Goal: Task Accomplishment & Management: Manage account settings

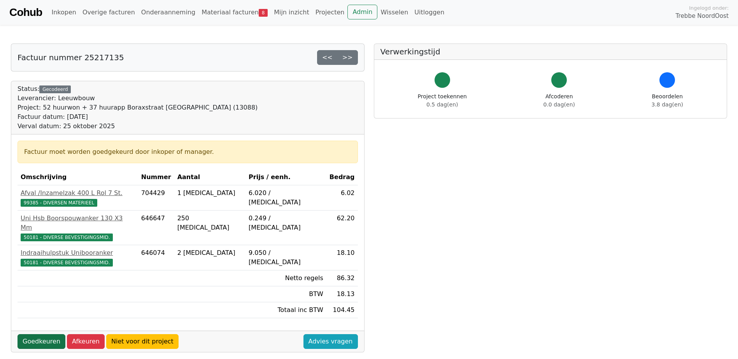
click at [37, 339] on link "Goedkeuren" at bounding box center [42, 342] width 48 height 15
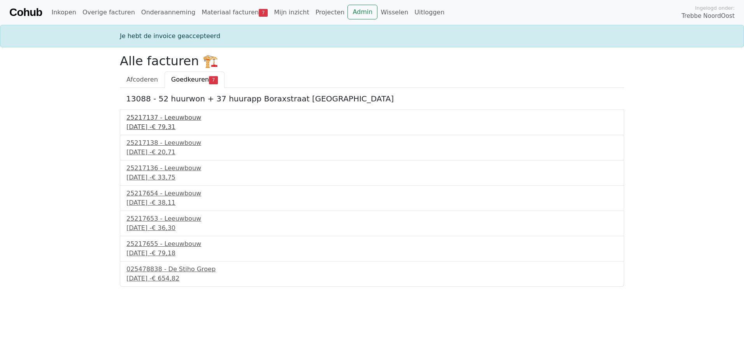
click at [179, 123] on div "25 september 2025 - € 79,31" at bounding box center [371, 127] width 491 height 9
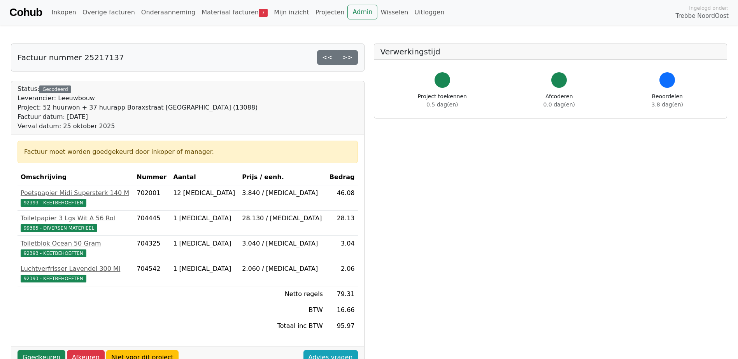
scroll to position [39, 0]
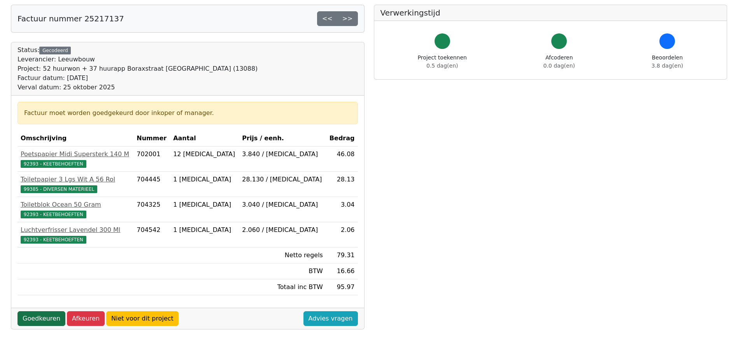
click at [30, 318] on link "Goedkeuren" at bounding box center [42, 319] width 48 height 15
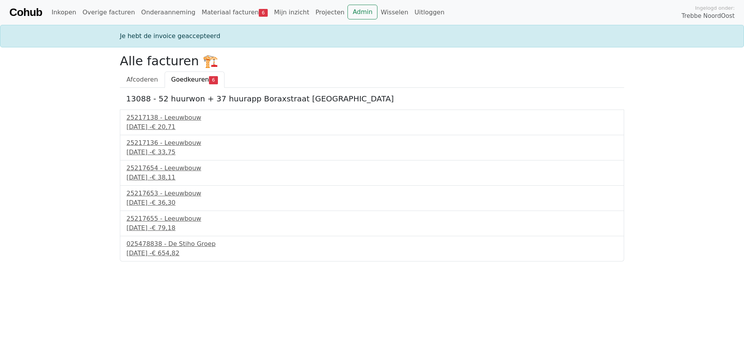
click at [172, 109] on div "13088 - 52 huurwon + 37 huurapp Boraxstraat [GEOGRAPHIC_DATA] 25217138 - [GEOGR…" at bounding box center [372, 175] width 504 height 174
click at [155, 128] on div "25 september 2025 - € 20,71" at bounding box center [371, 127] width 491 height 9
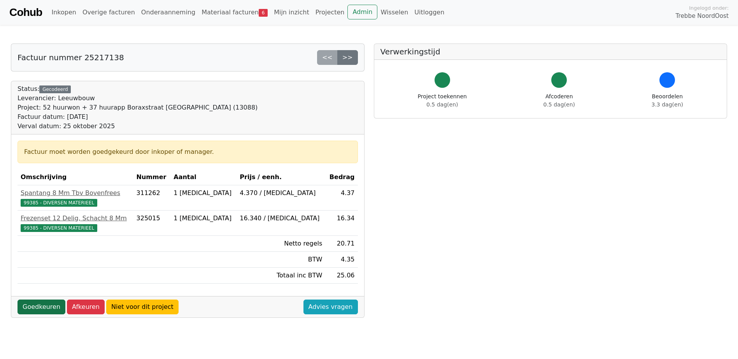
click at [37, 309] on link "Goedkeuren" at bounding box center [42, 307] width 48 height 15
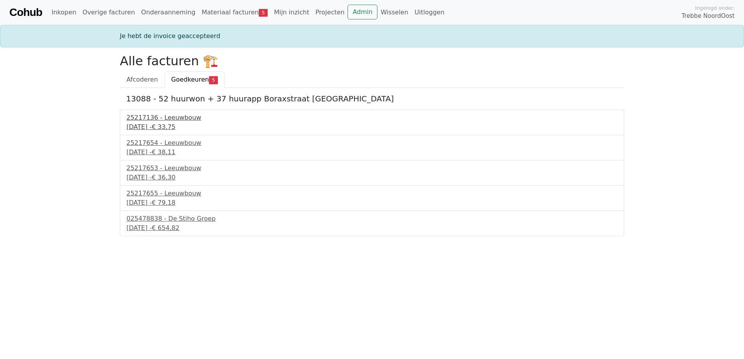
click at [159, 114] on div "25217136 - Leeuwbouw" at bounding box center [371, 117] width 491 height 9
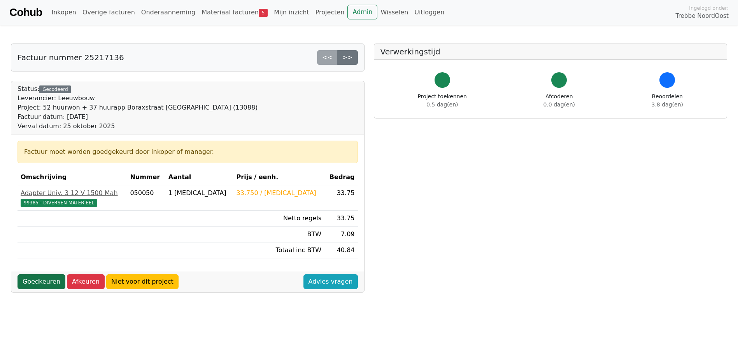
click at [32, 280] on link "Goedkeuren" at bounding box center [42, 282] width 48 height 15
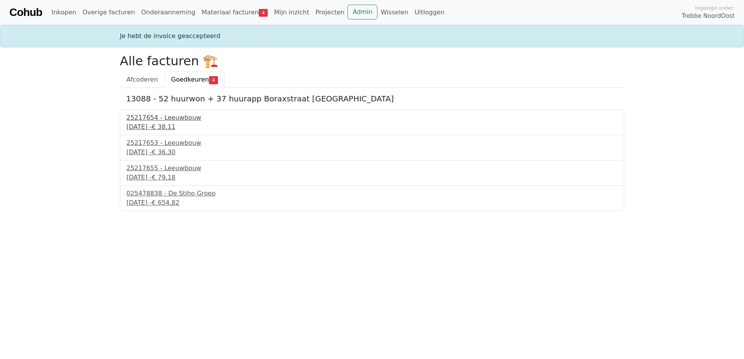
click at [151, 117] on div "25217654 - Leeuwbouw" at bounding box center [371, 117] width 491 height 9
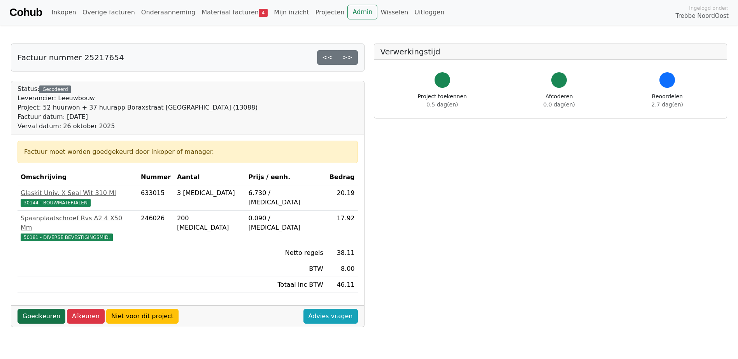
click at [39, 310] on link "Goedkeuren" at bounding box center [42, 316] width 48 height 15
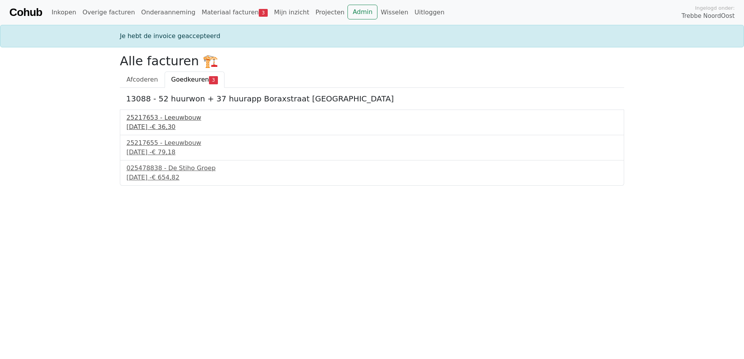
click at [178, 118] on div "25217653 - Leeuwbouw" at bounding box center [371, 117] width 491 height 9
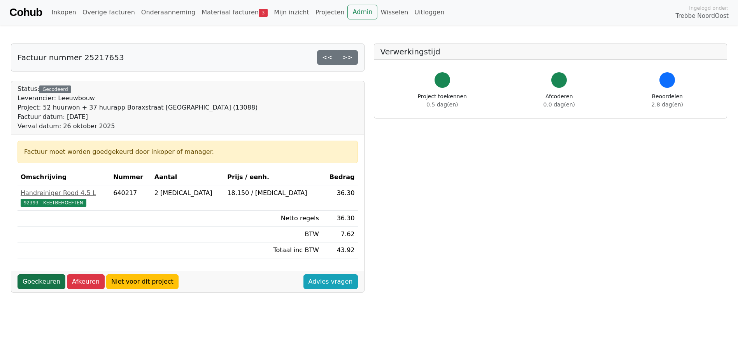
click at [28, 282] on link "Goedkeuren" at bounding box center [42, 282] width 48 height 15
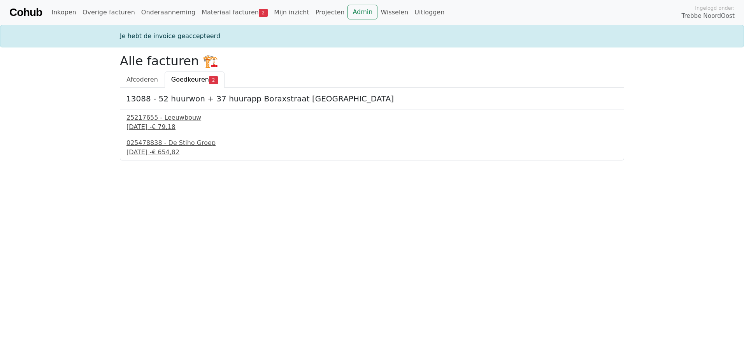
click at [173, 126] on div "26 september 2025 - € 79,18" at bounding box center [371, 127] width 491 height 9
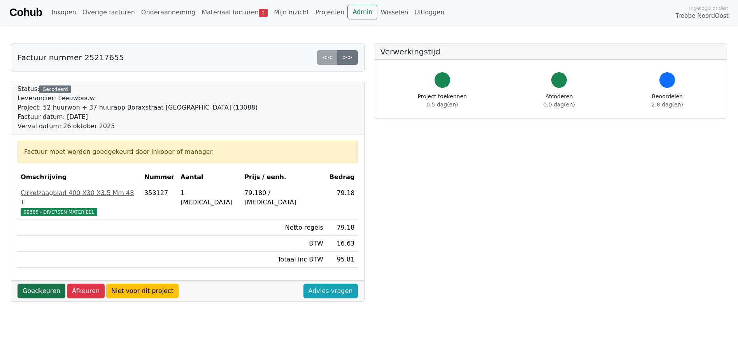
click at [38, 284] on link "Goedkeuren" at bounding box center [42, 291] width 48 height 15
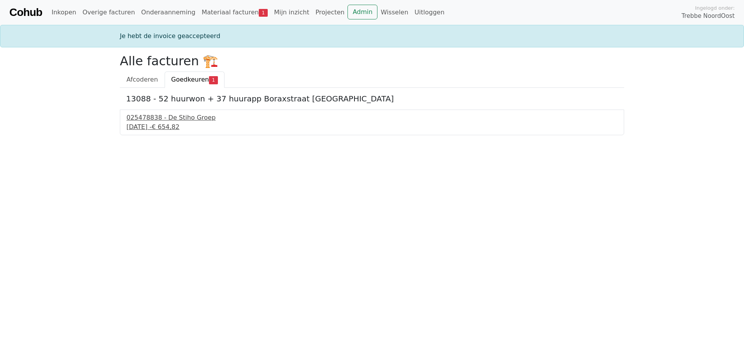
click at [157, 120] on div "025478838 - De Stiho Groep" at bounding box center [371, 117] width 491 height 9
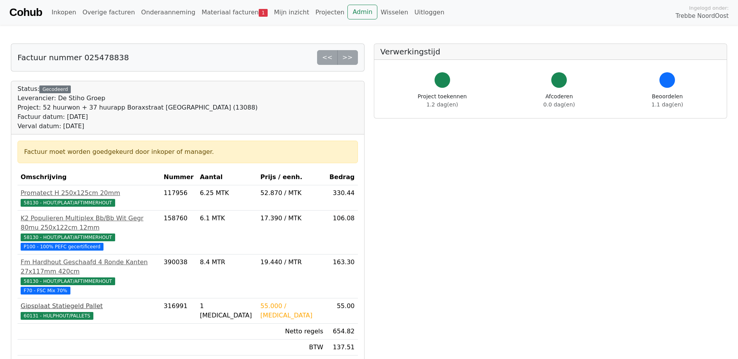
scroll to position [39, 0]
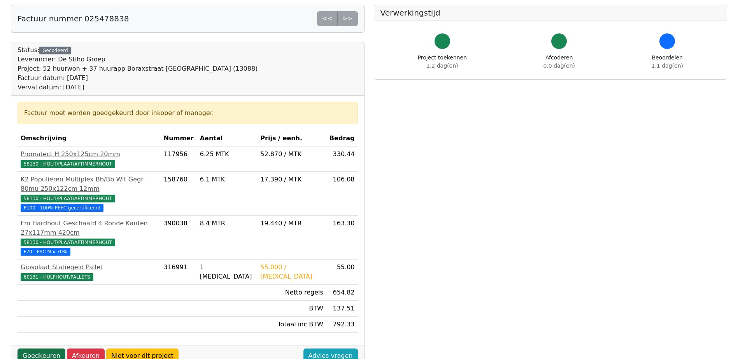
click at [44, 349] on link "Goedkeuren" at bounding box center [42, 356] width 48 height 15
